Goal: Task Accomplishment & Management: Manage account settings

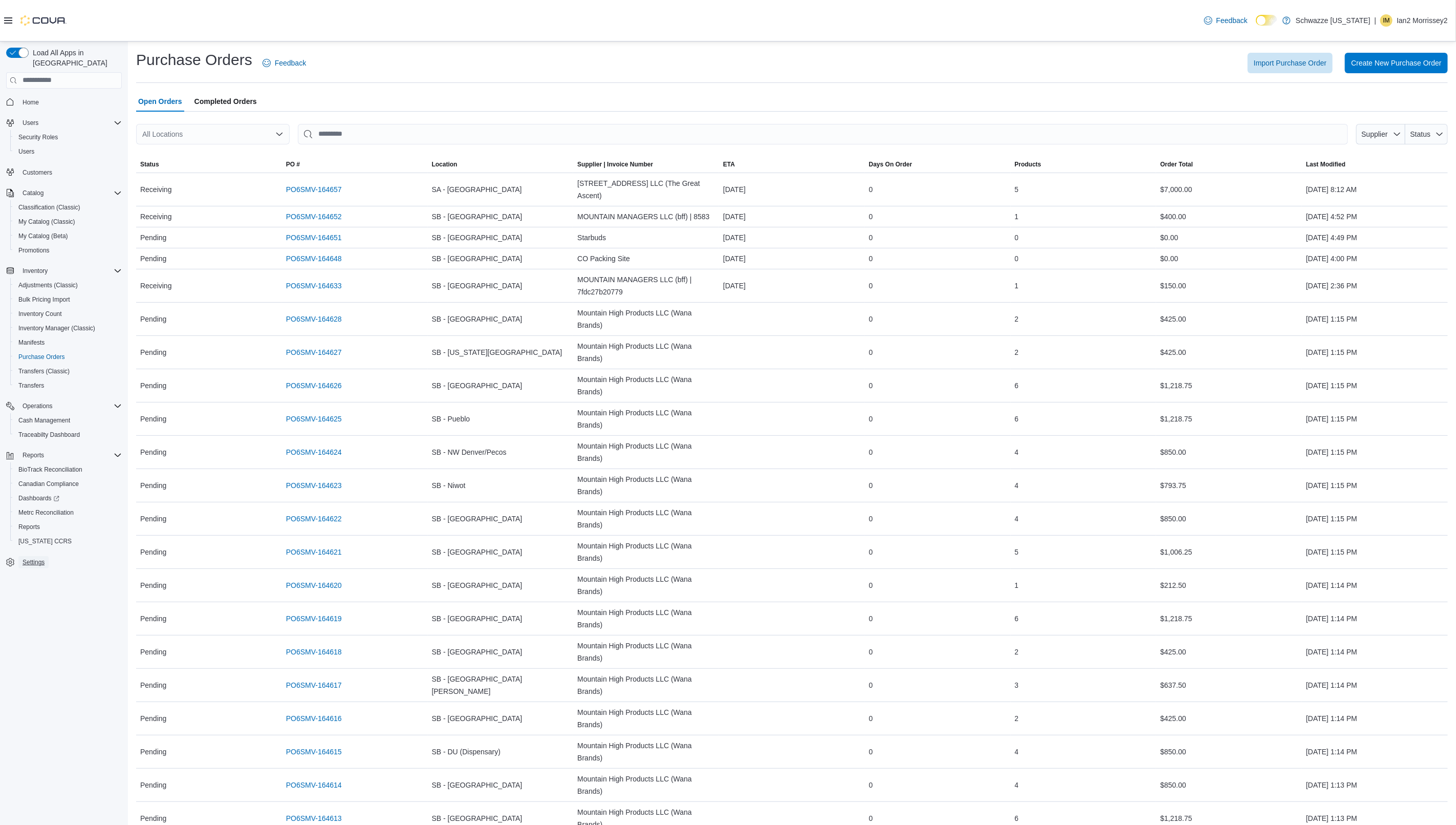
click at [33, 558] on span "Settings" at bounding box center [34, 562] width 22 height 8
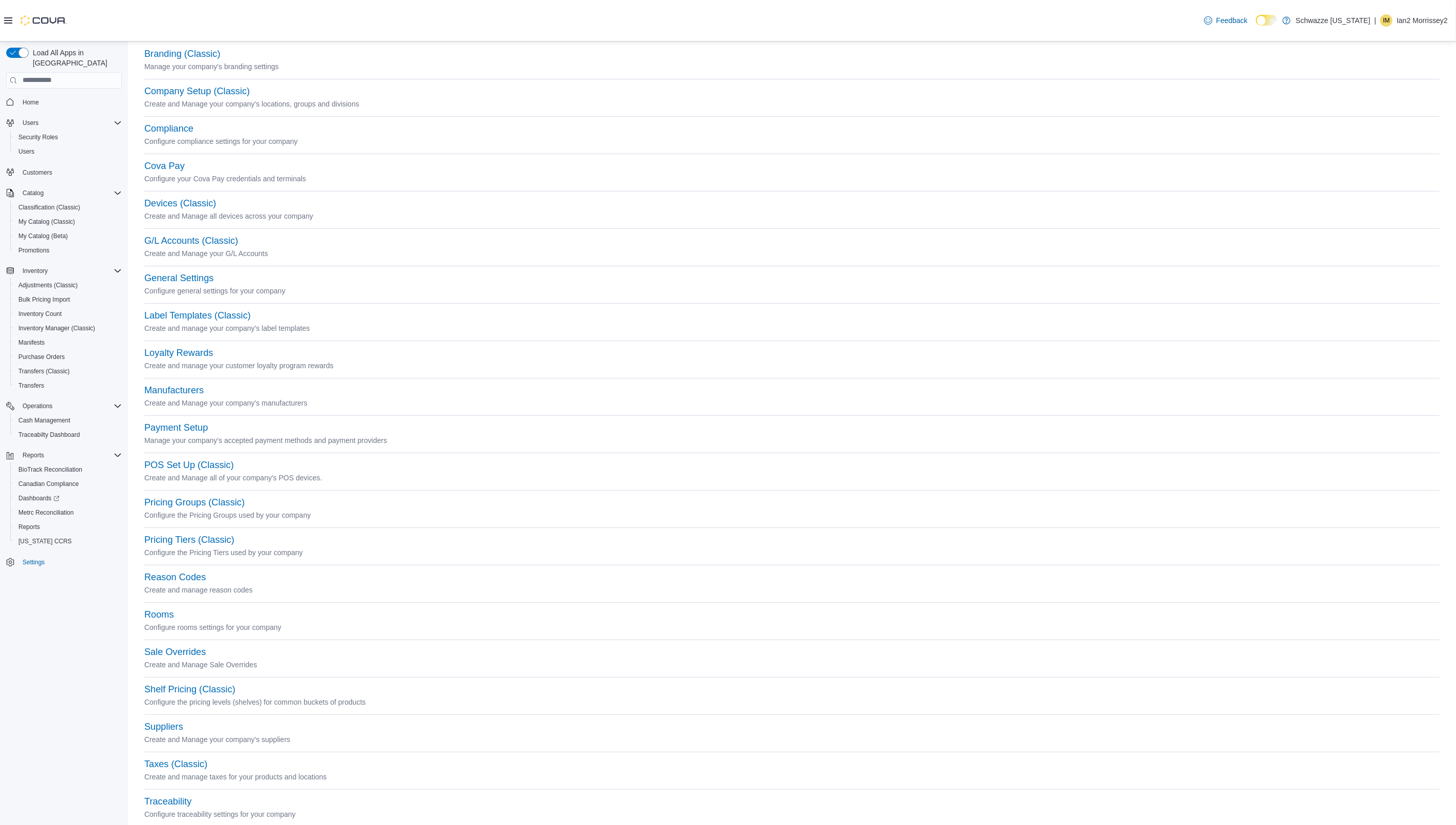
scroll to position [69, 0]
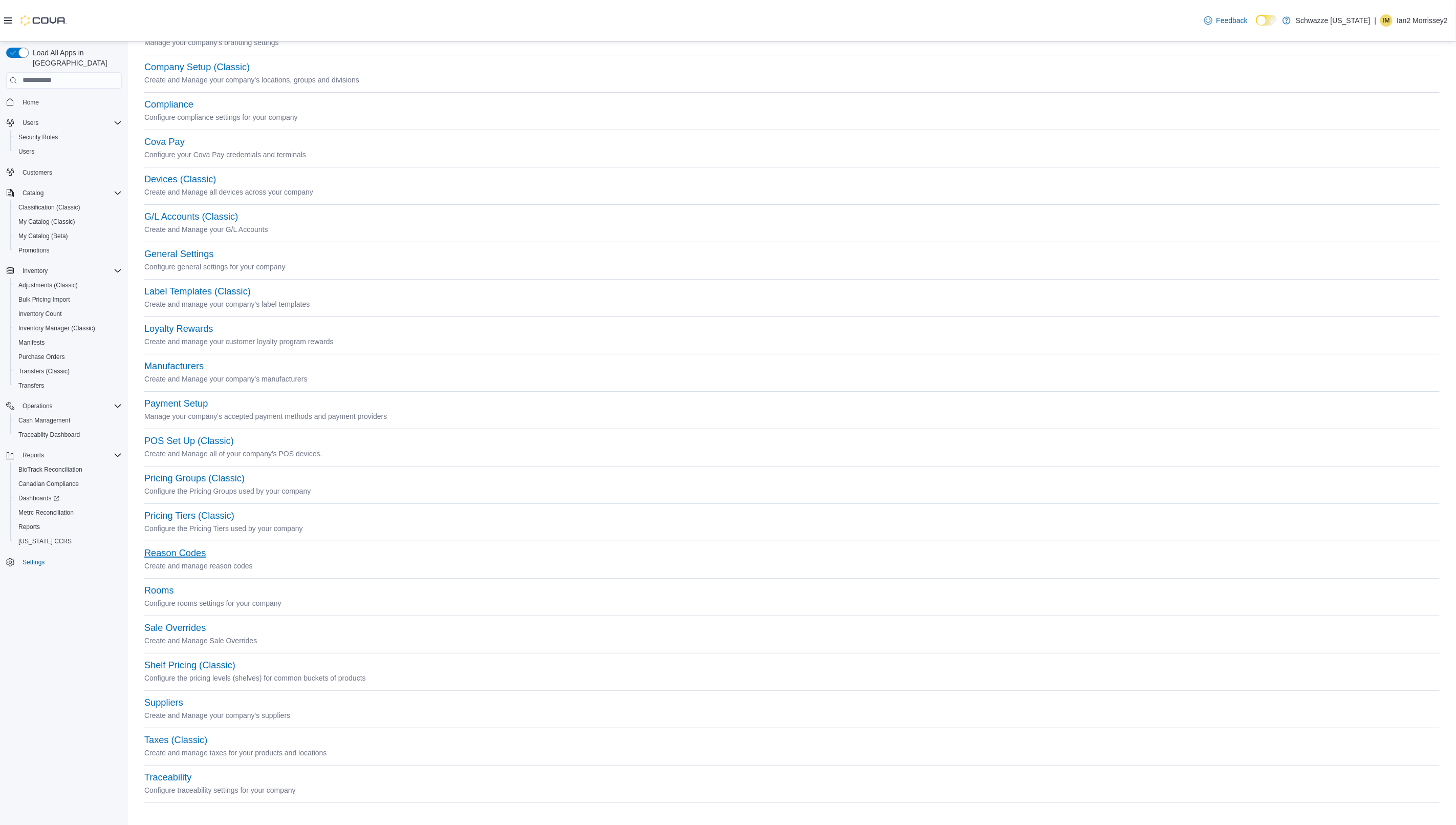
click at [187, 556] on button "Reason Codes" at bounding box center [175, 553] width 61 height 11
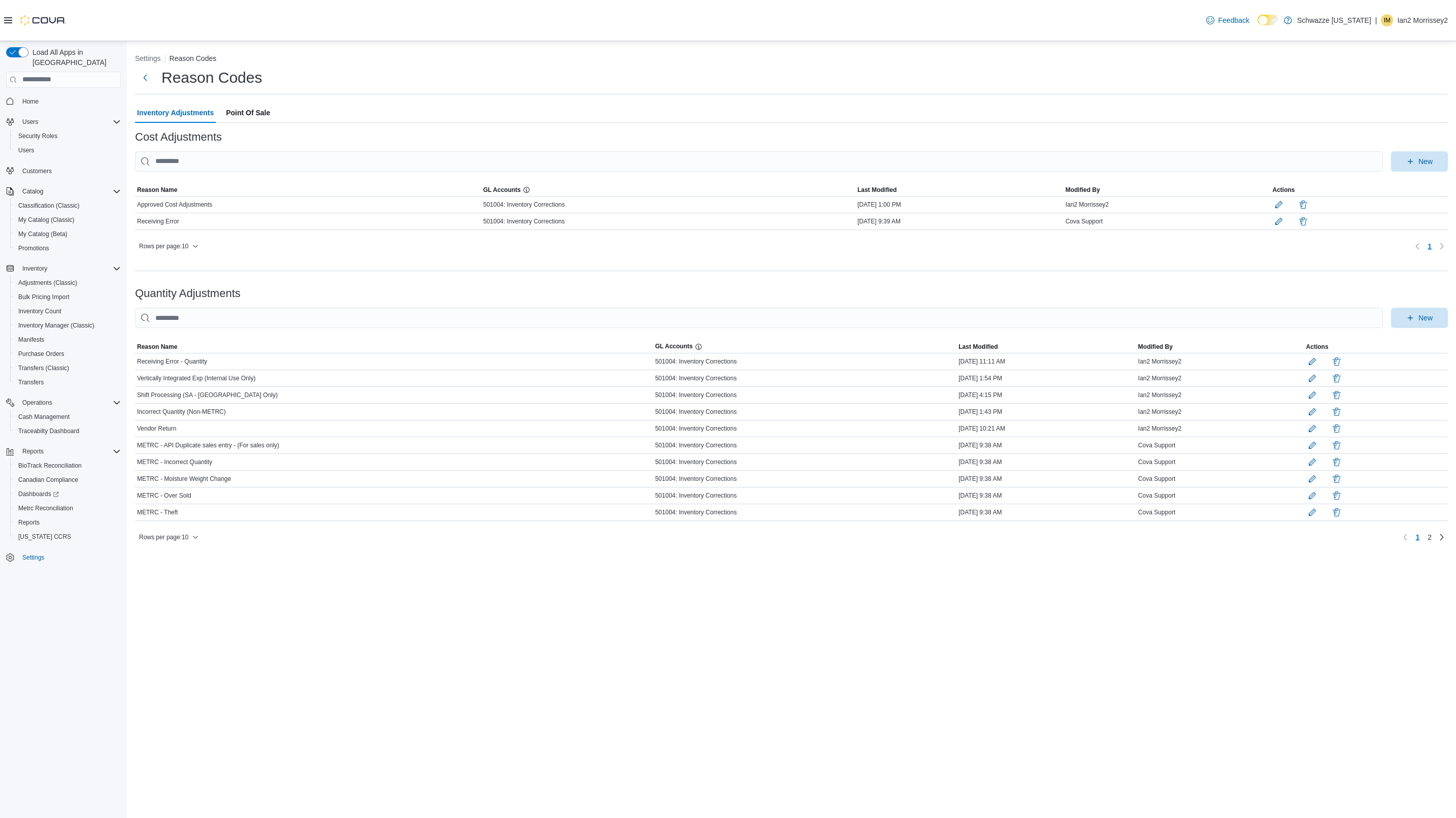
click at [258, 109] on span "Point Of Sale" at bounding box center [248, 113] width 44 height 21
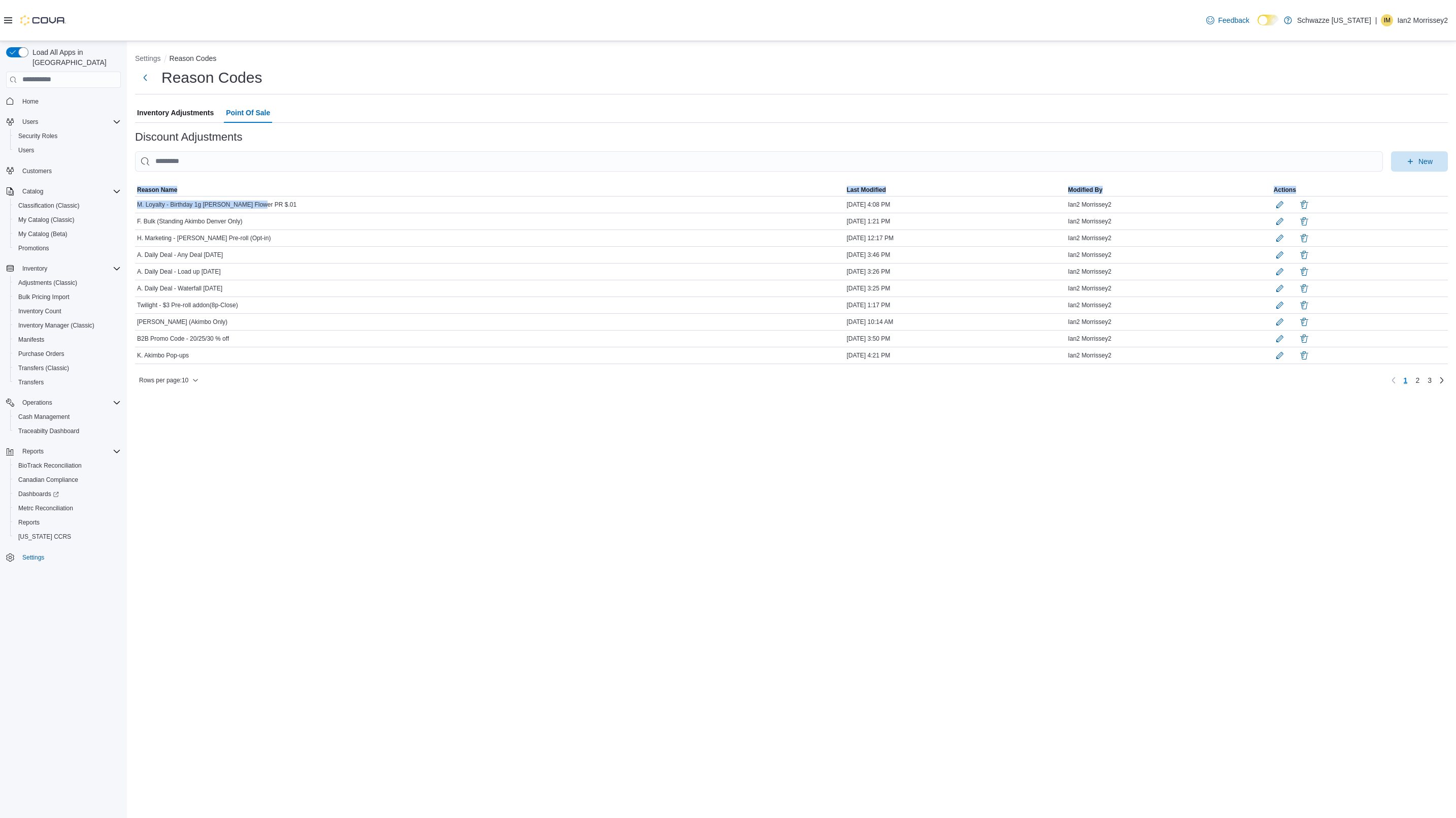
drag, startPoint x: 298, startPoint y: 207, endPoint x: 128, endPoint y: 215, distance: 170.2
click at [128, 215] on div "Settings Reason Codes Reason Codes Inventory Adjustments Point Of Sale Discount…" at bounding box center [792, 218] width 1329 height 355
copy div "Sorting MemoryTable from EuiInMemoryTable; Page 1 of 3. Reason Name Last Modifi…"
drag, startPoint x: 551, startPoint y: 571, endPoint x: 319, endPoint y: 314, distance: 346.2
click at [551, 571] on div "Settings Reason Codes Reason Codes Inventory Adjustments Point Of Sale Discount…" at bounding box center [792, 430] width 1329 height 777
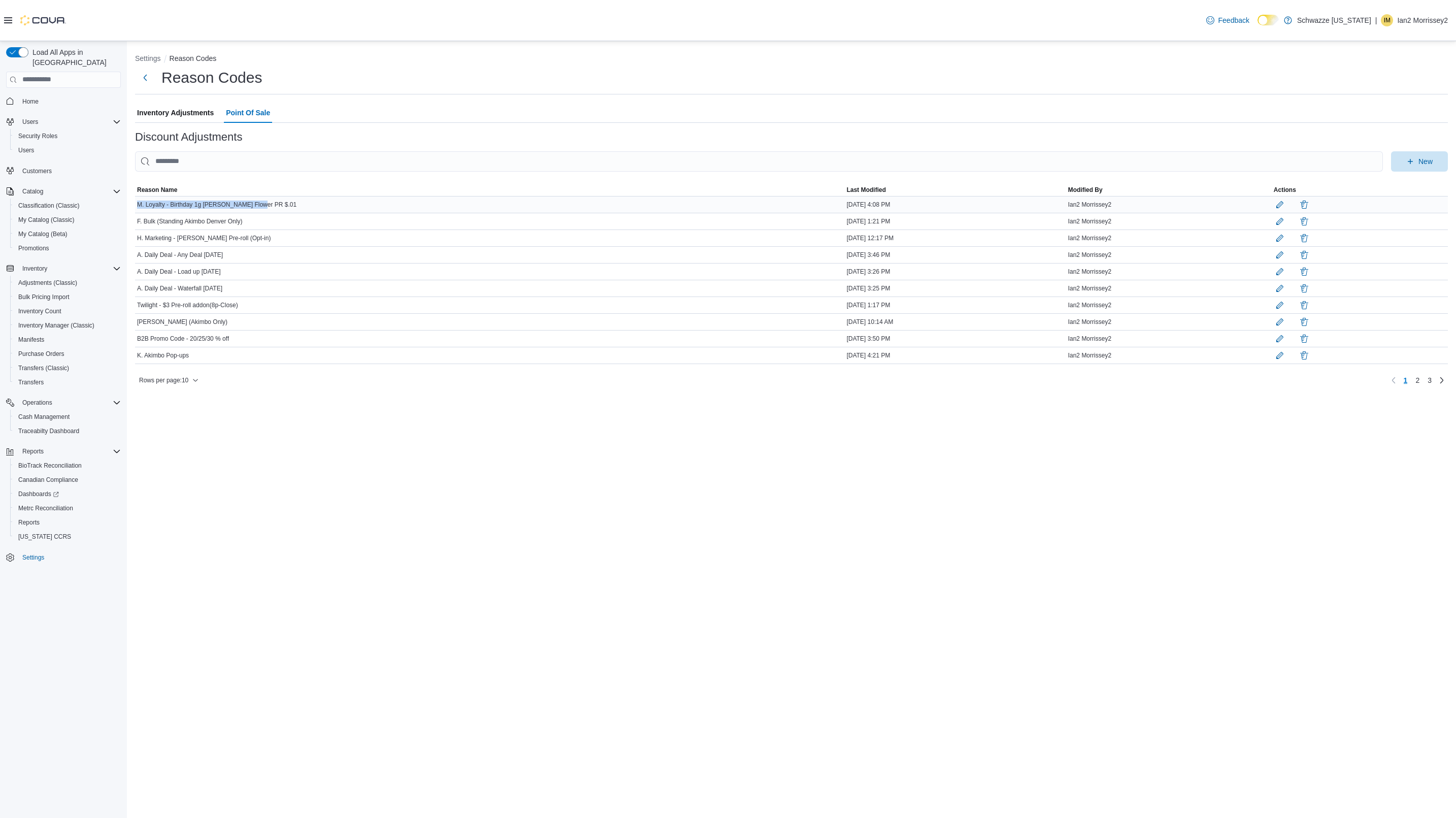
drag, startPoint x: 278, startPoint y: 204, endPoint x: 139, endPoint y: 203, distance: 139.0
click at [139, 203] on div "M. Loyalty - Birthday 1g EDW Flower PR $.01" at bounding box center [489, 204] width 709 height 12
copy span "M. Loyalty - Birthday 1g EDW Flower PR $.01"
click at [1407, 159] on icon "button" at bounding box center [1410, 160] width 8 height 8
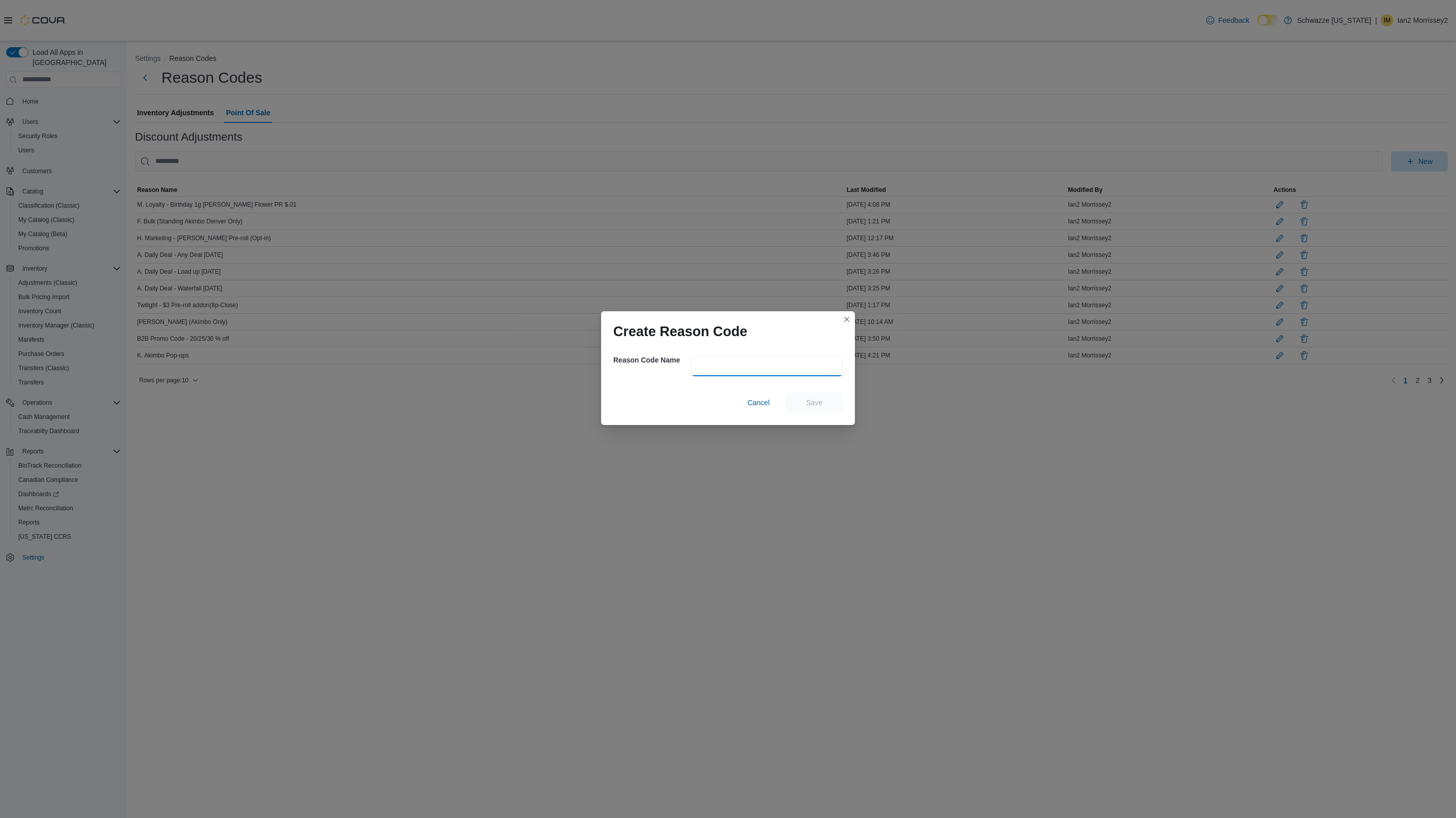
click at [771, 364] on input "text" at bounding box center [766, 366] width 152 height 21
paste input "**********"
type input "**********"
click at [815, 400] on span "Save" at bounding box center [814, 402] width 17 height 10
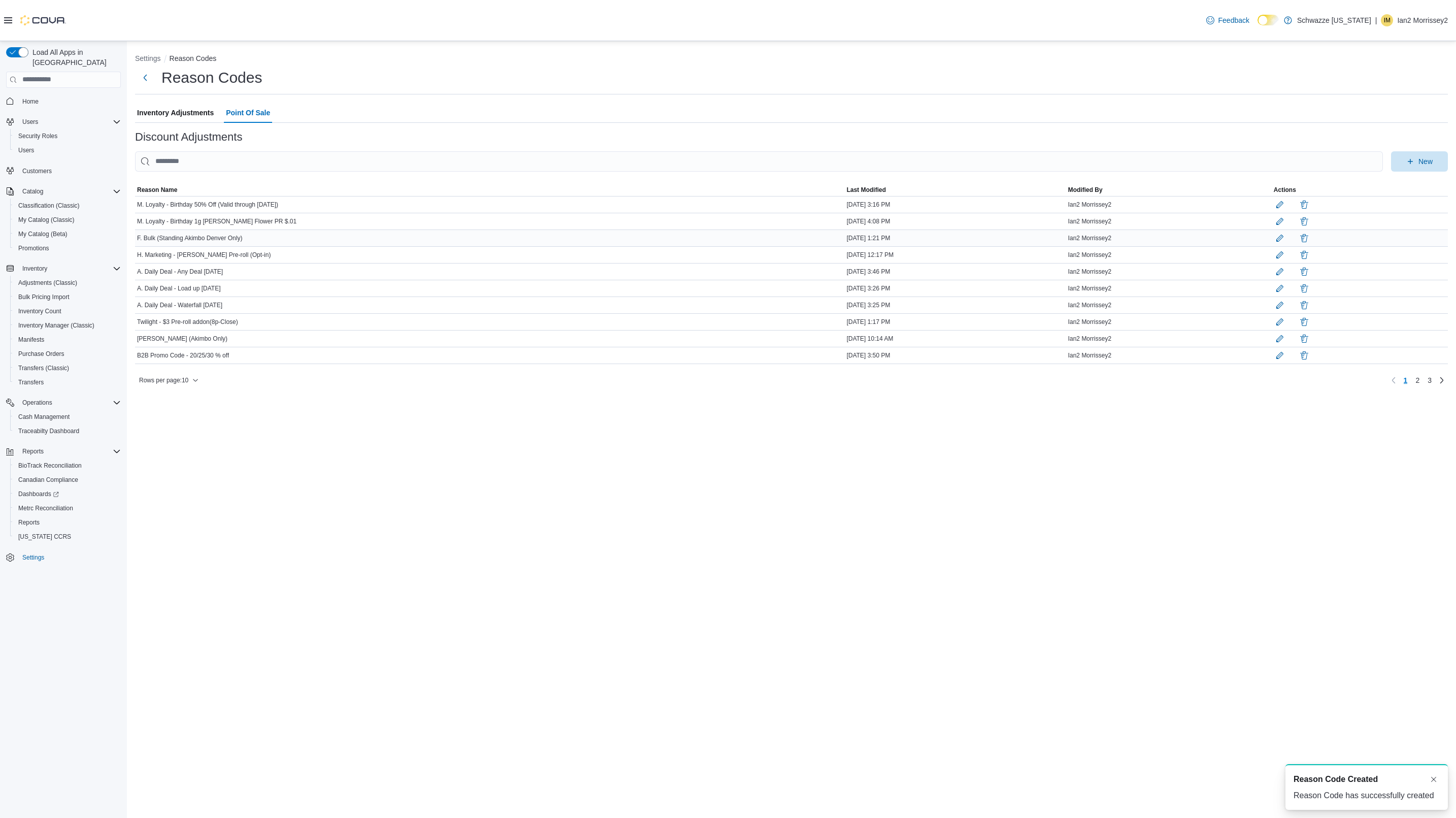
scroll to position [0, 0]
